Goal: Task Accomplishment & Management: Use online tool/utility

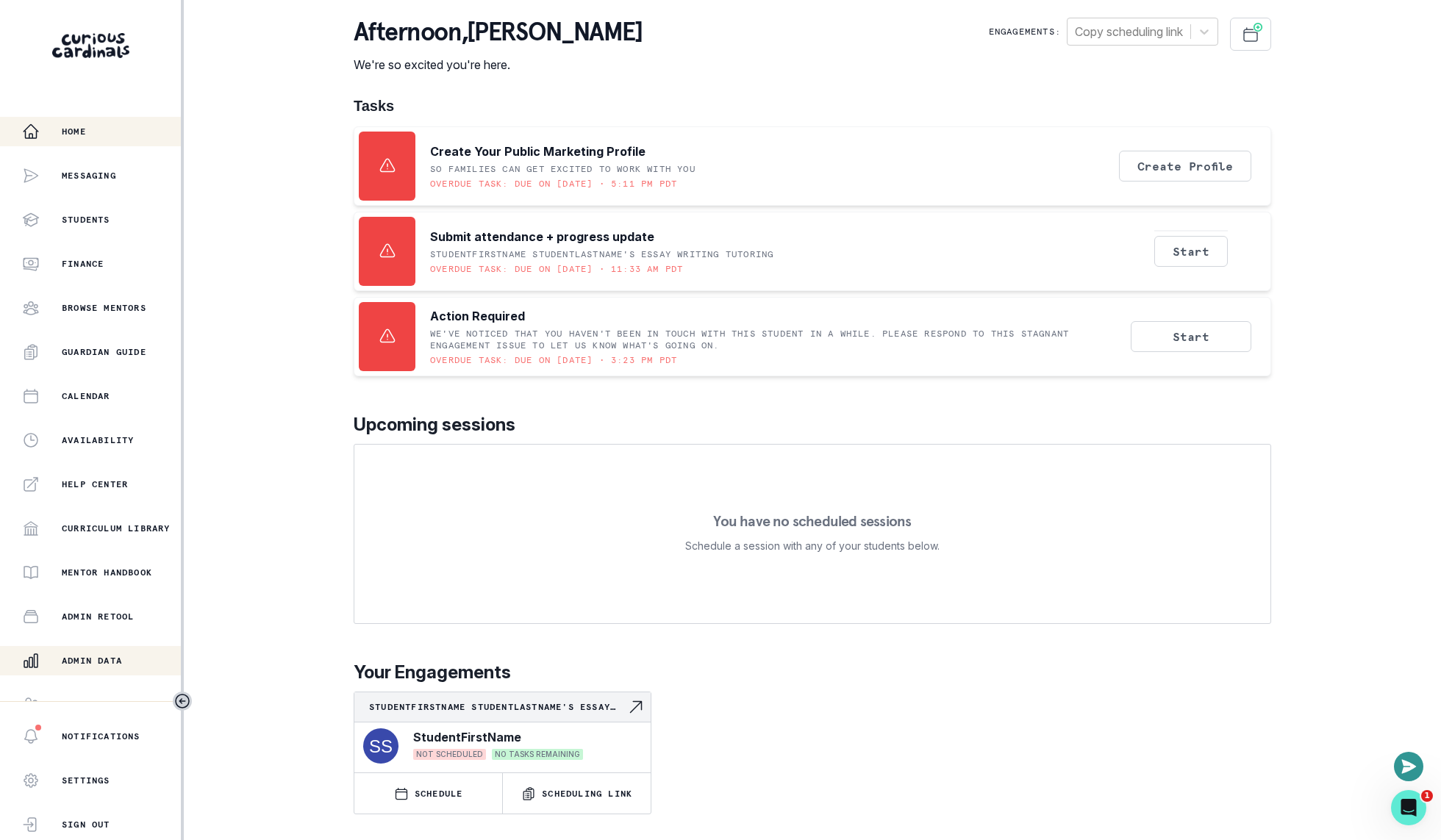
click at [108, 658] on p "Admin Data" at bounding box center [92, 660] width 60 height 11
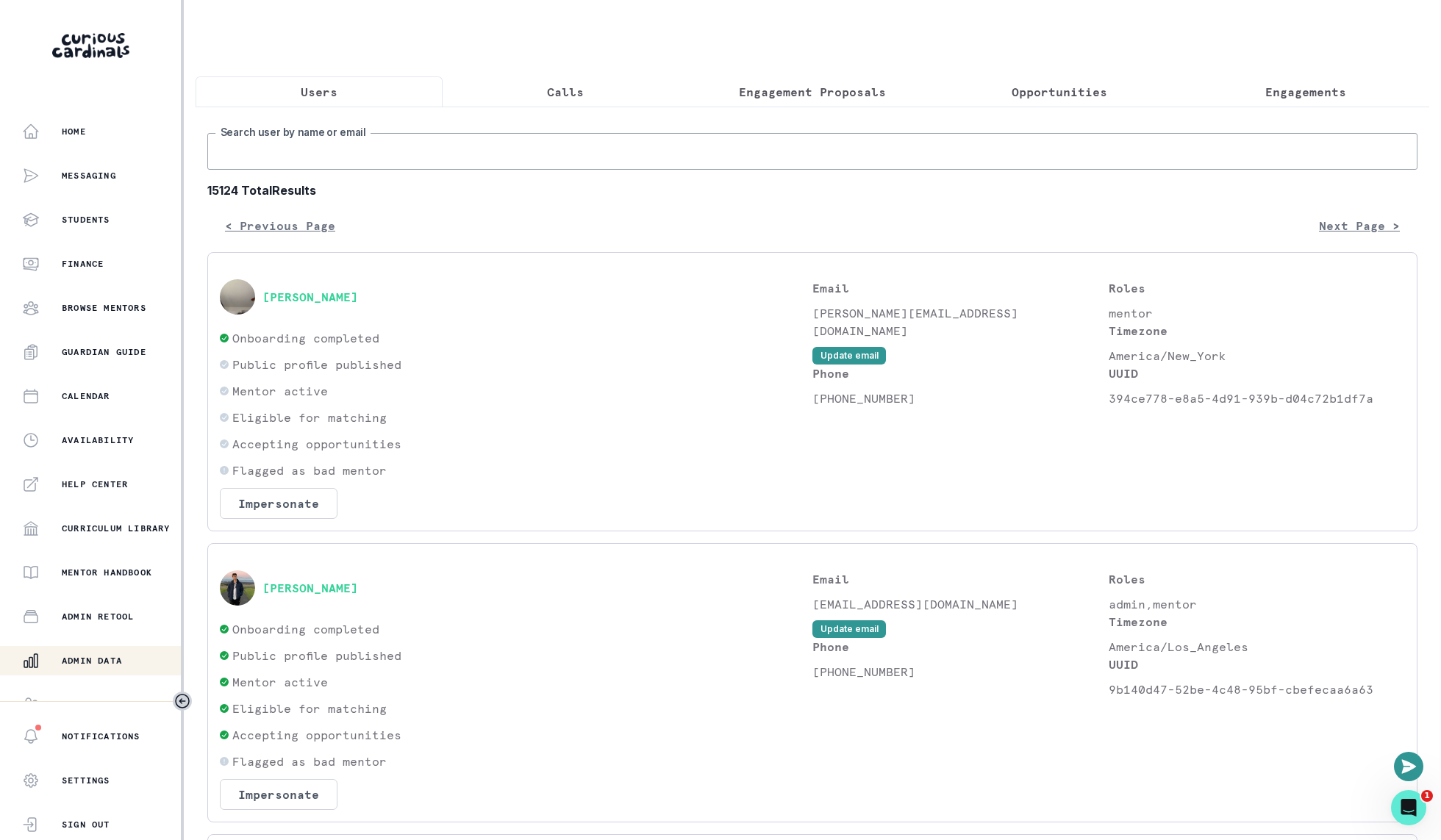
click at [588, 161] on input "Search user by name or email" at bounding box center [812, 152] width 1210 height 37
type input "[PERSON_NAME]"
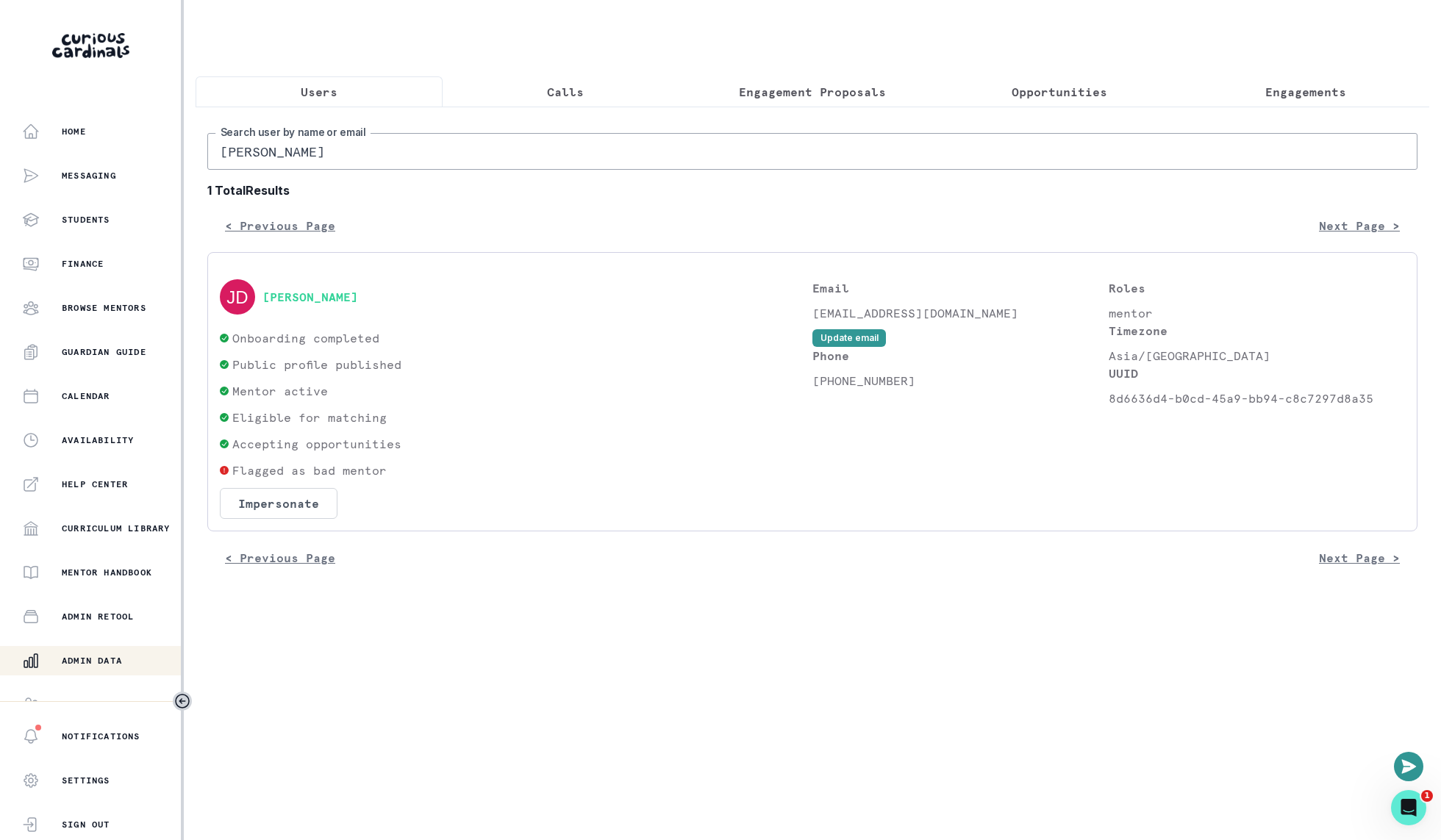
click at [272, 521] on div "[PERSON_NAME] Onboarding completed Public profile published Mentor active Eligi…" at bounding box center [812, 392] width 1210 height 280
click at [303, 484] on div "Onboarding completed Public profile published Mentor active Eligible for matchi…" at bounding box center [515, 424] width 592 height 190
click at [297, 501] on button "Impersonate" at bounding box center [278, 503] width 117 height 31
click at [350, 634] on button "Impersonate" at bounding box center [337, 639] width 96 height 29
